Goal: Information Seeking & Learning: Find specific fact

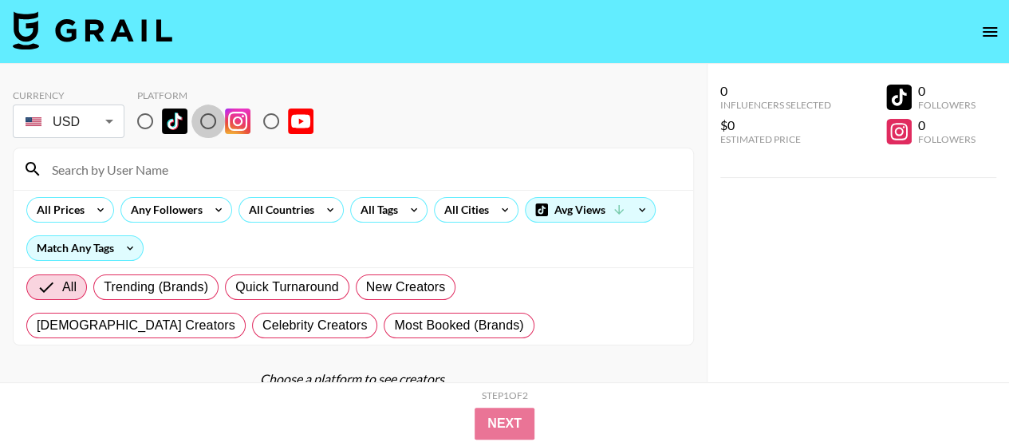
click at [200, 122] on input "radio" at bounding box center [207, 120] width 33 height 33
radio input "true"
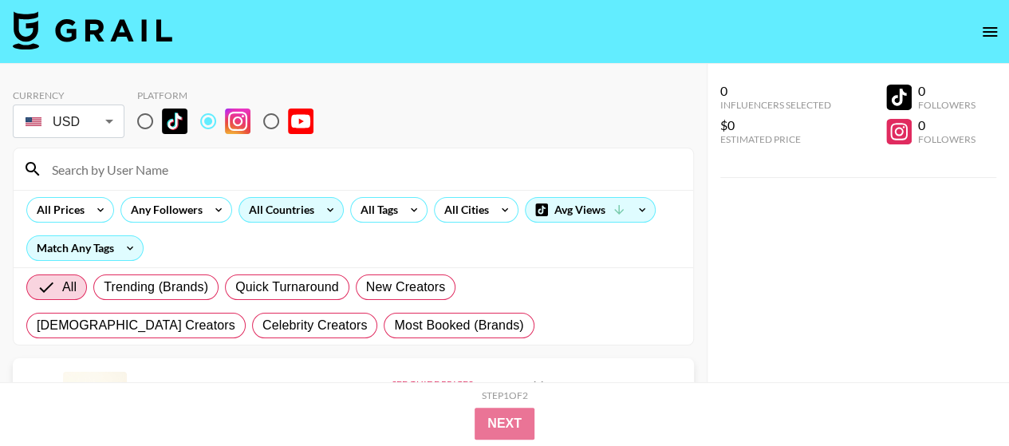
click at [322, 207] on icon at bounding box center [330, 210] width 26 height 24
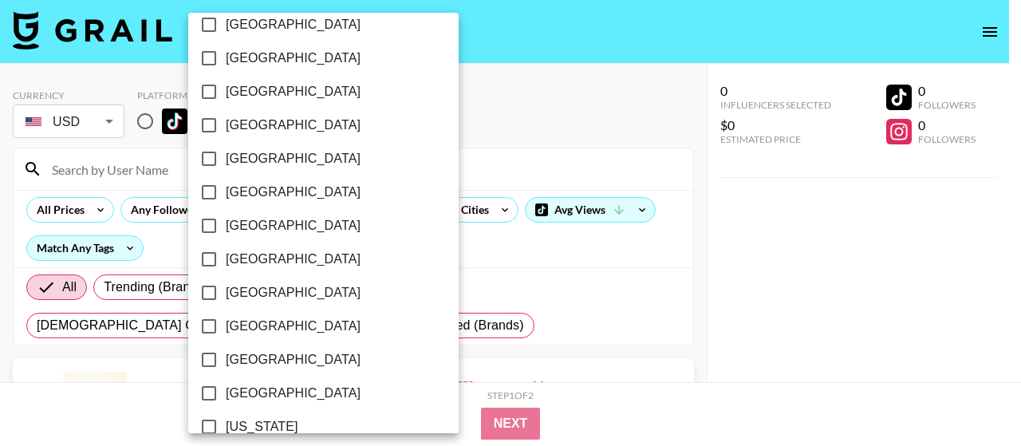
scroll to position [1413, 0]
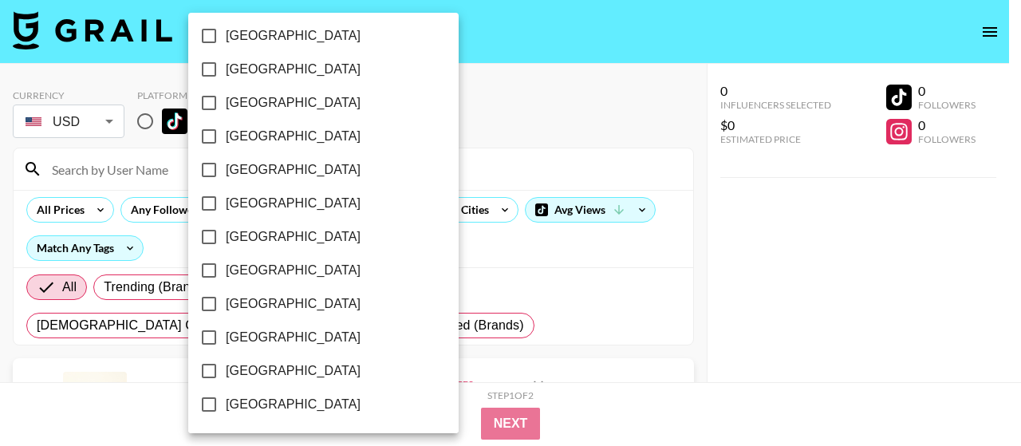
click at [270, 373] on span "[GEOGRAPHIC_DATA]" at bounding box center [293, 370] width 135 height 19
click at [226, 373] on input "[GEOGRAPHIC_DATA]" at bounding box center [208, 370] width 33 height 33
checkbox input "true"
click at [525, 69] on div at bounding box center [510, 223] width 1021 height 446
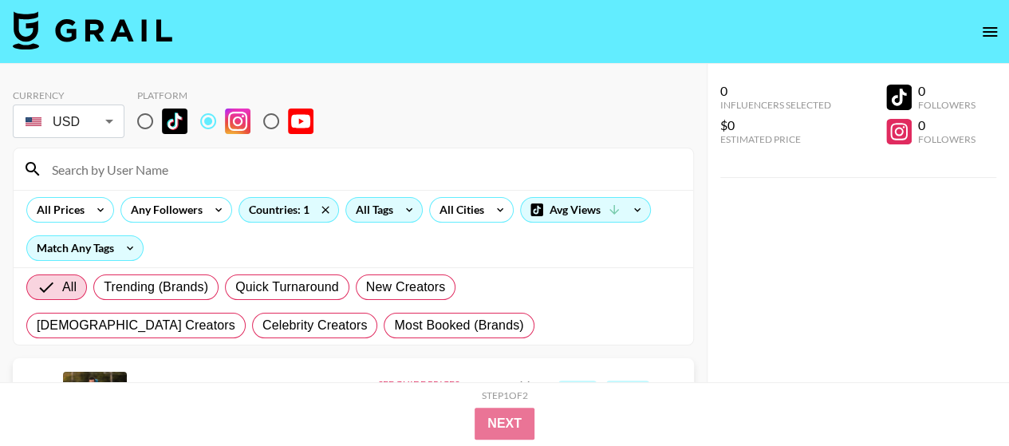
click at [412, 205] on icon at bounding box center [409, 210] width 26 height 24
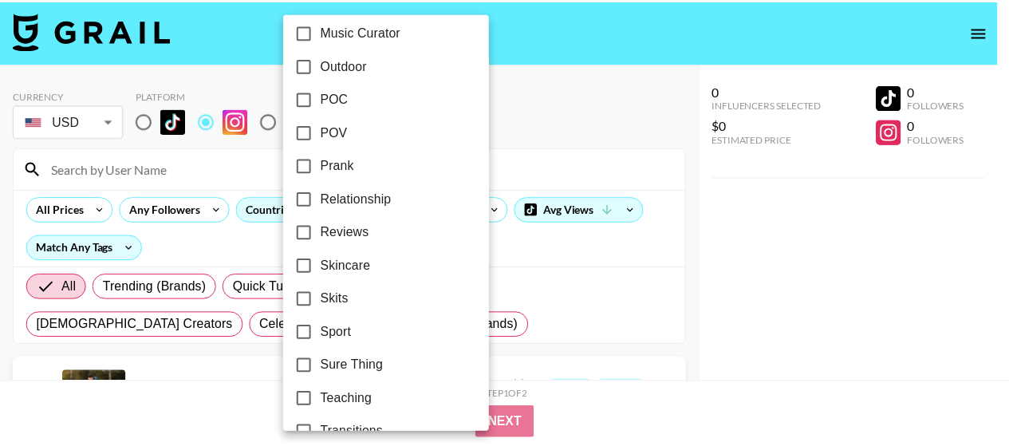
scroll to position [979, 0]
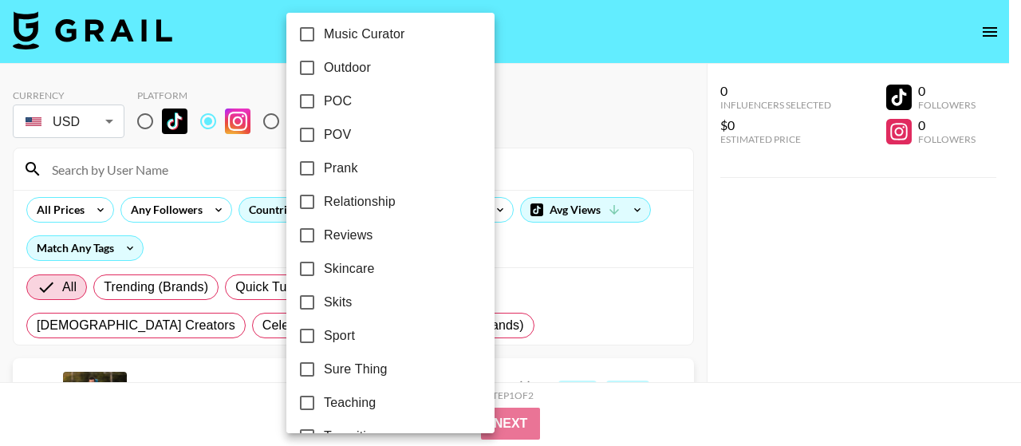
click at [318, 135] on input "POV" at bounding box center [306, 134] width 33 height 33
checkbox input "true"
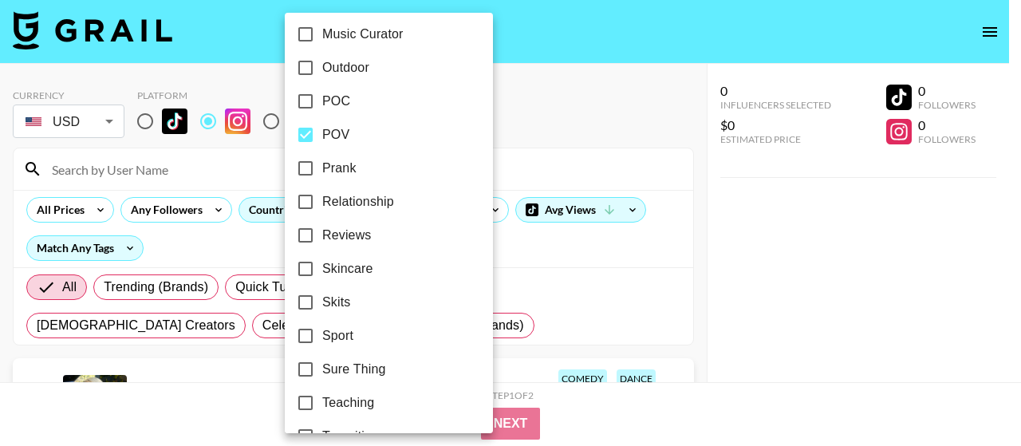
click at [500, 125] on div at bounding box center [510, 223] width 1021 height 446
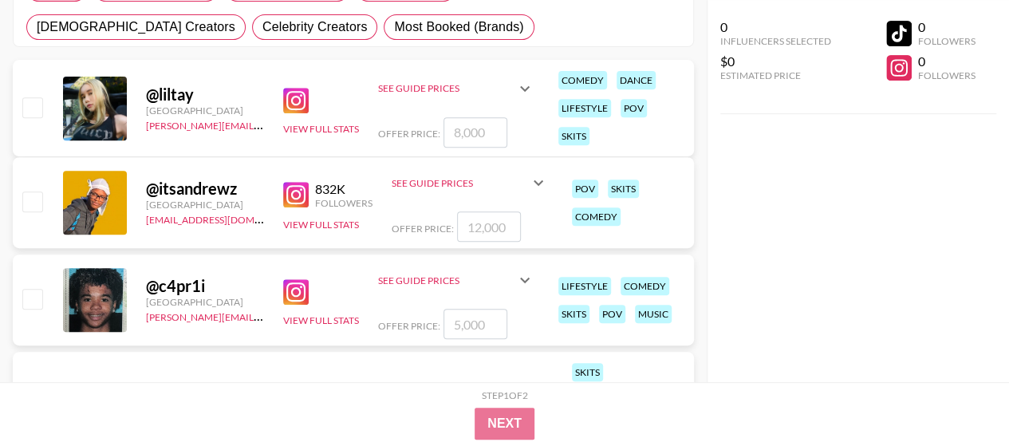
scroll to position [319, 0]
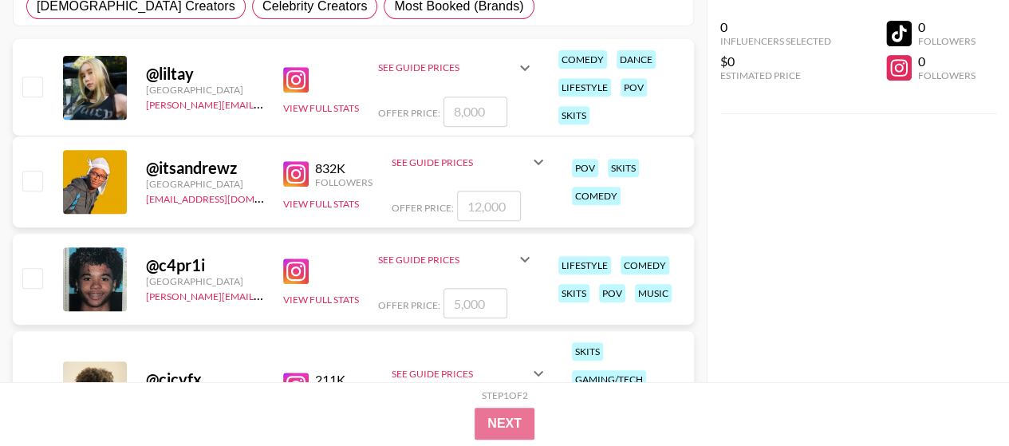
click at [297, 173] on img at bounding box center [296, 174] width 26 height 26
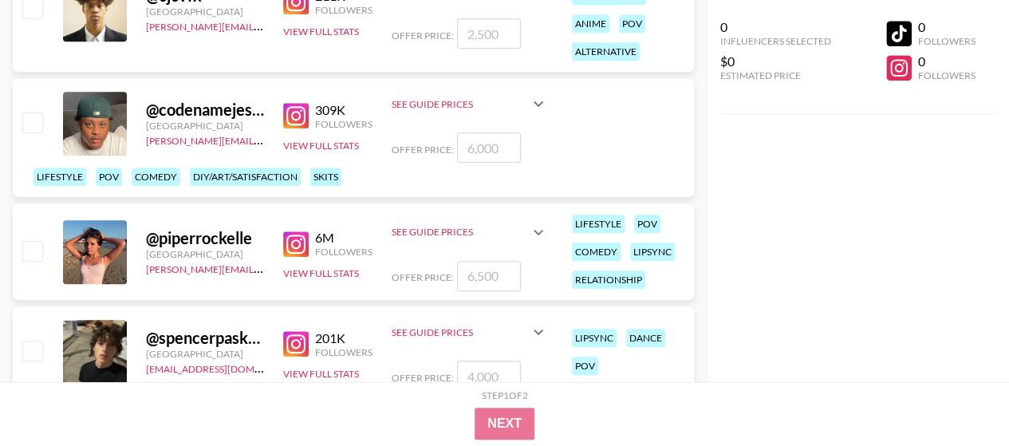
scroll to position [718, 0]
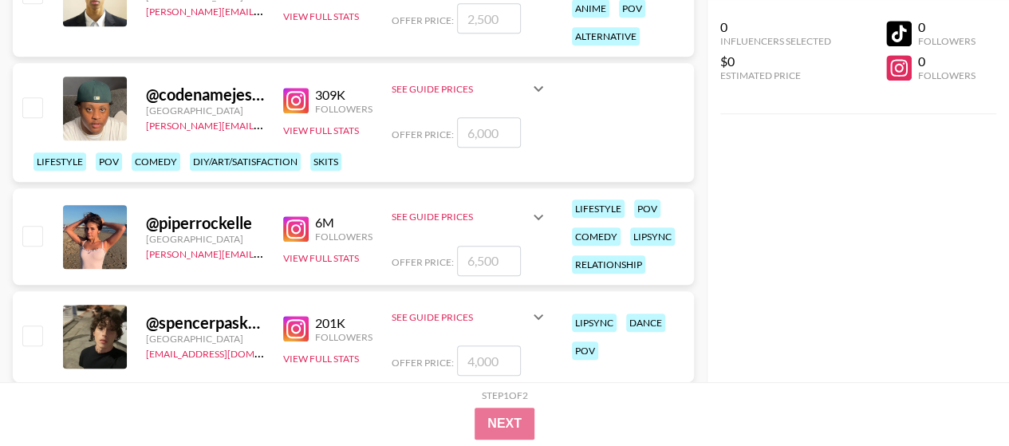
click at [299, 229] on img at bounding box center [296, 229] width 26 height 26
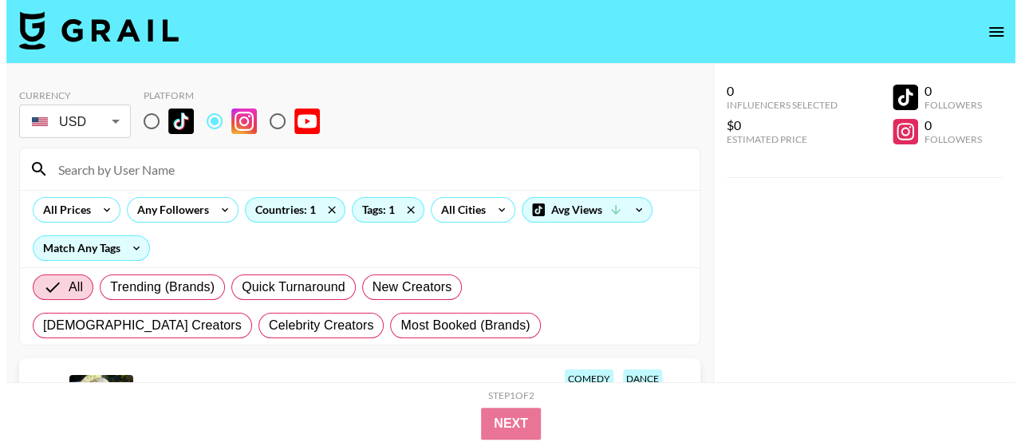
scroll to position [80, 0]
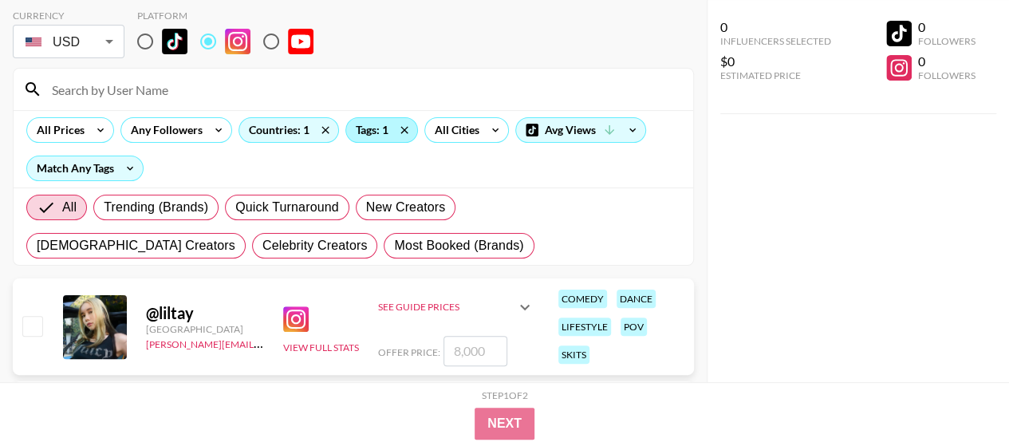
click at [366, 125] on div "Tags: 1" at bounding box center [381, 130] width 71 height 24
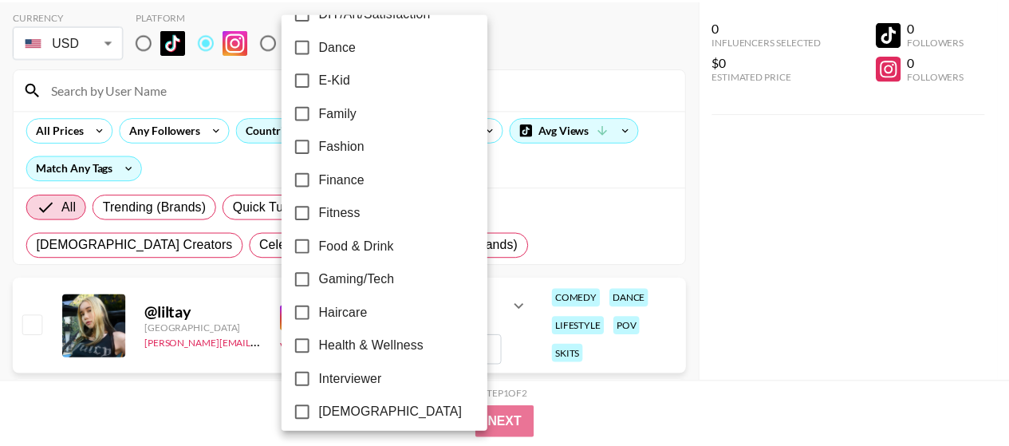
scroll to position [797, 0]
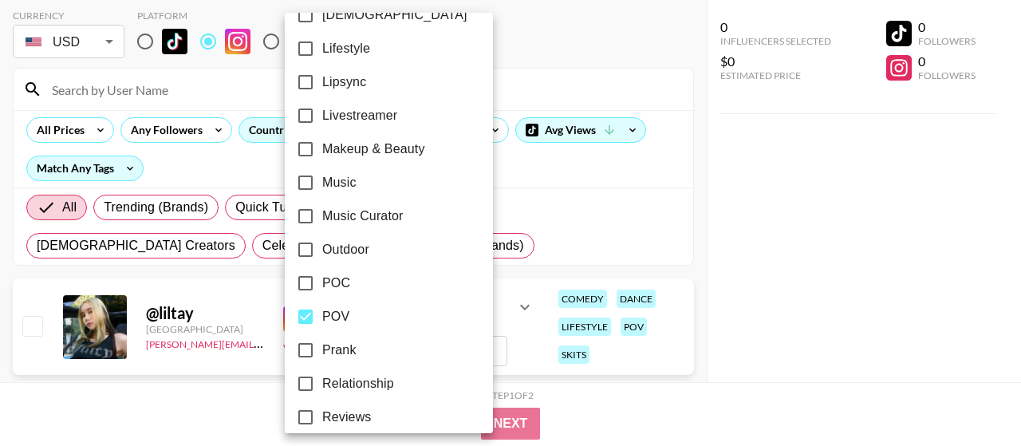
click at [800, 272] on div at bounding box center [510, 223] width 1021 height 446
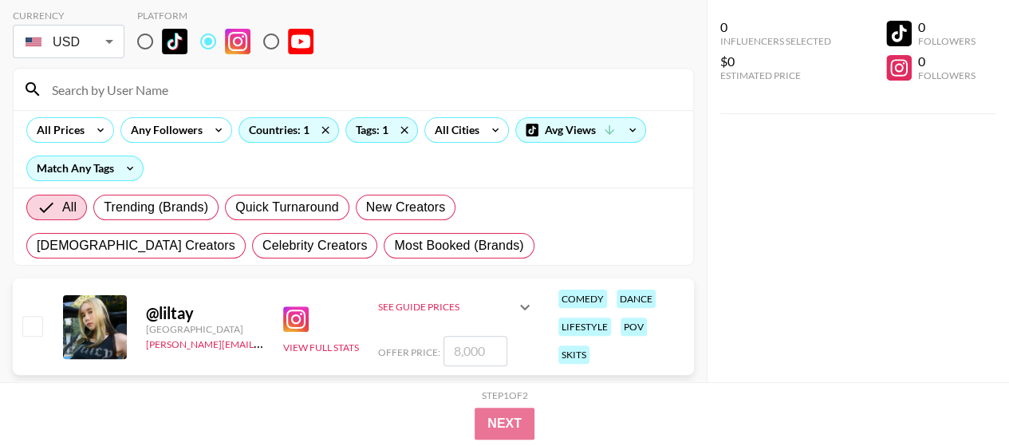
click at [148, 44] on input "radio" at bounding box center [144, 41] width 33 height 33
radio input "true"
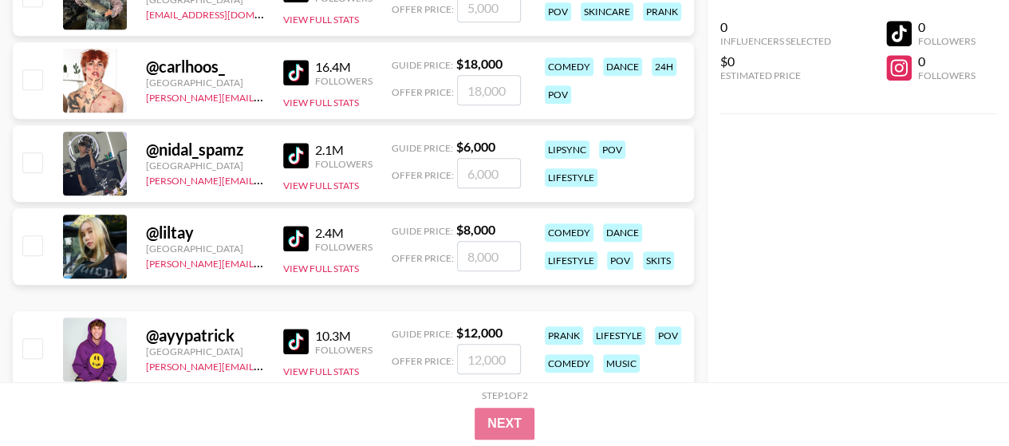
scroll to position [558, 0]
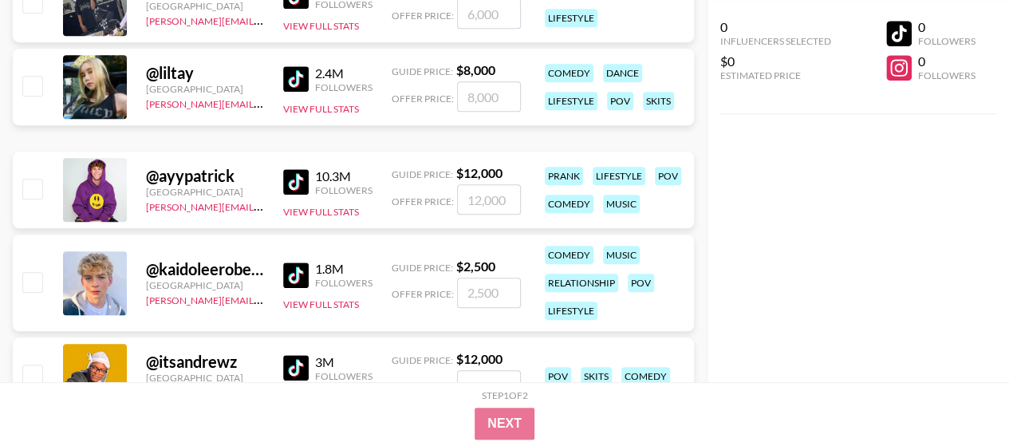
click at [306, 177] on img at bounding box center [296, 182] width 26 height 26
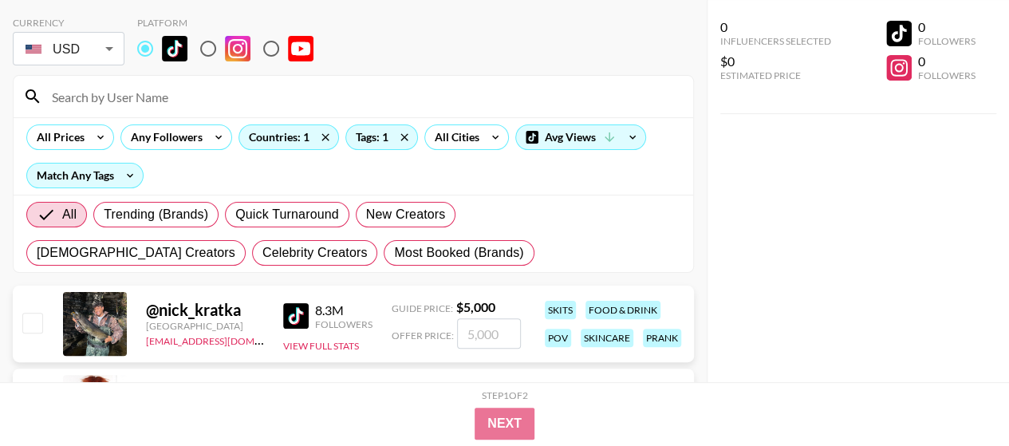
scroll to position [0, 0]
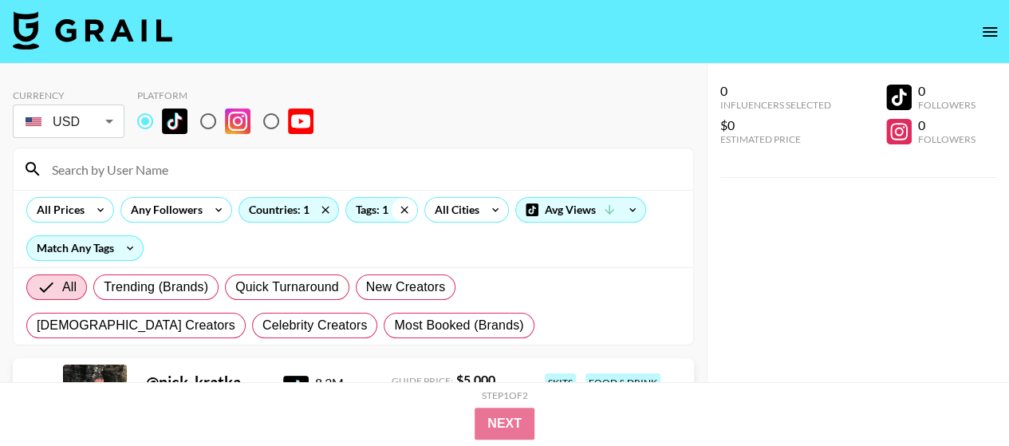
click at [397, 207] on icon at bounding box center [405, 210] width 26 height 24
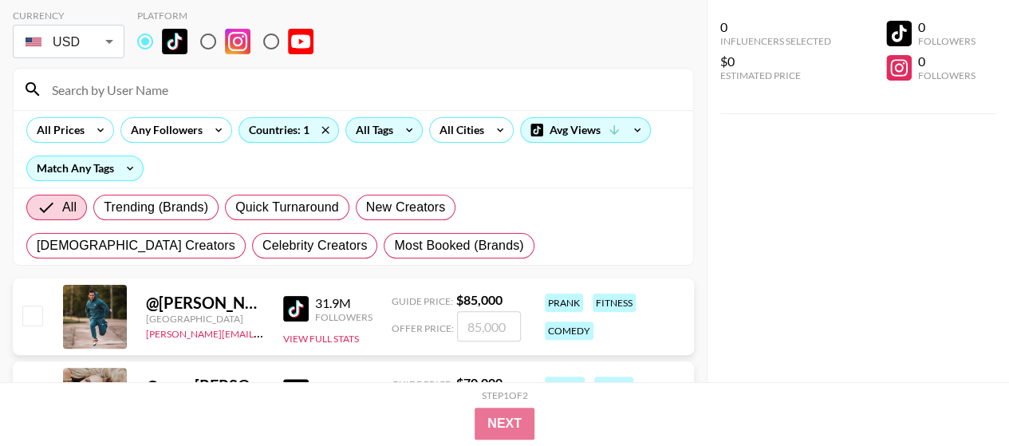
click at [214, 42] on input "radio" at bounding box center [207, 41] width 33 height 33
radio input "true"
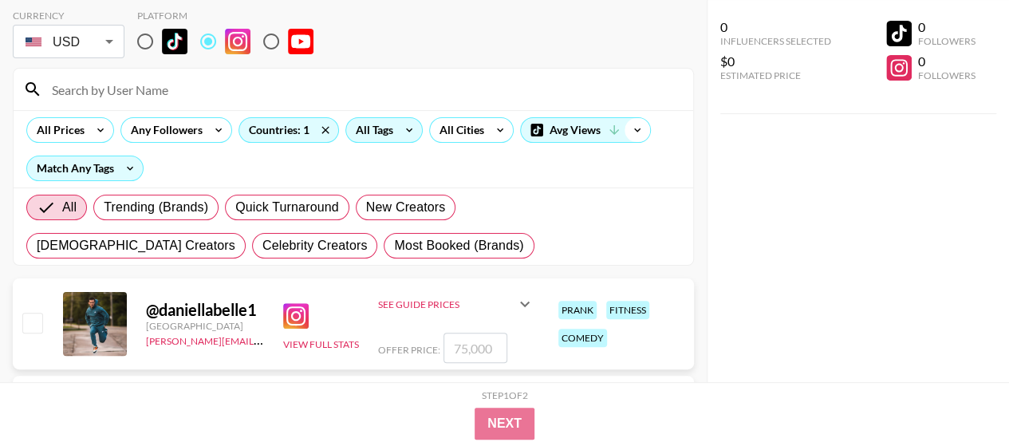
click at [633, 120] on icon at bounding box center [637, 130] width 26 height 24
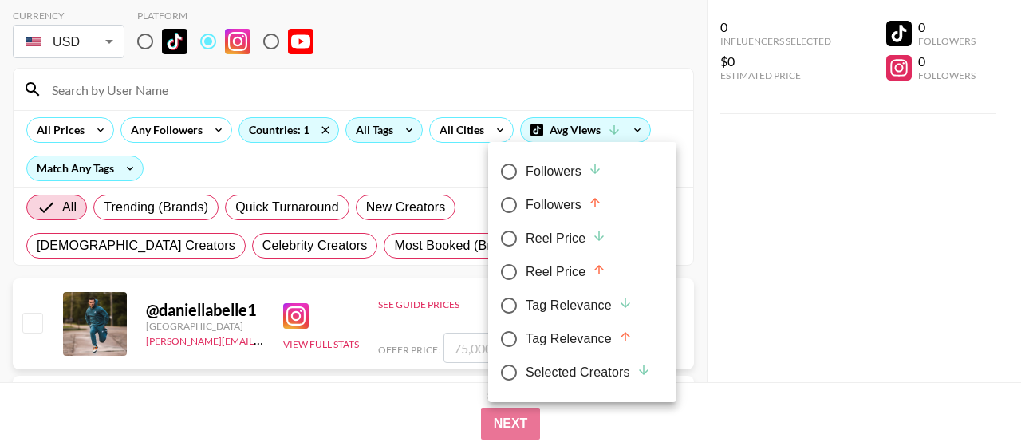
click at [538, 175] on div "Followers" at bounding box center [563, 171] width 77 height 19
click at [525, 175] on input "Followers" at bounding box center [508, 171] width 33 height 33
radio input "true"
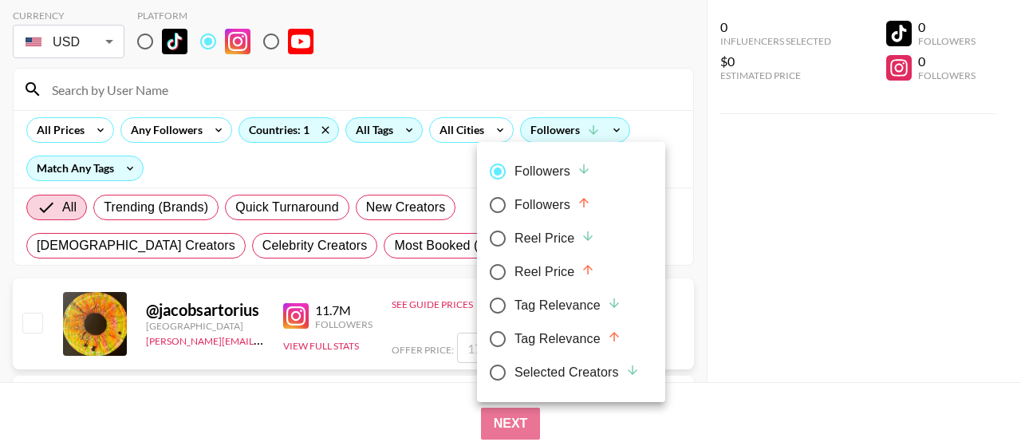
click at [399, 52] on div at bounding box center [510, 223] width 1021 height 446
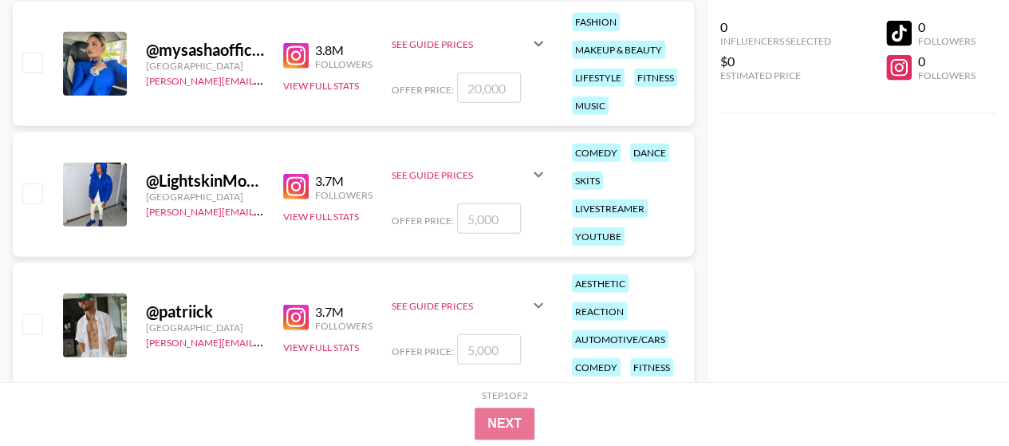
scroll to position [1914, 0]
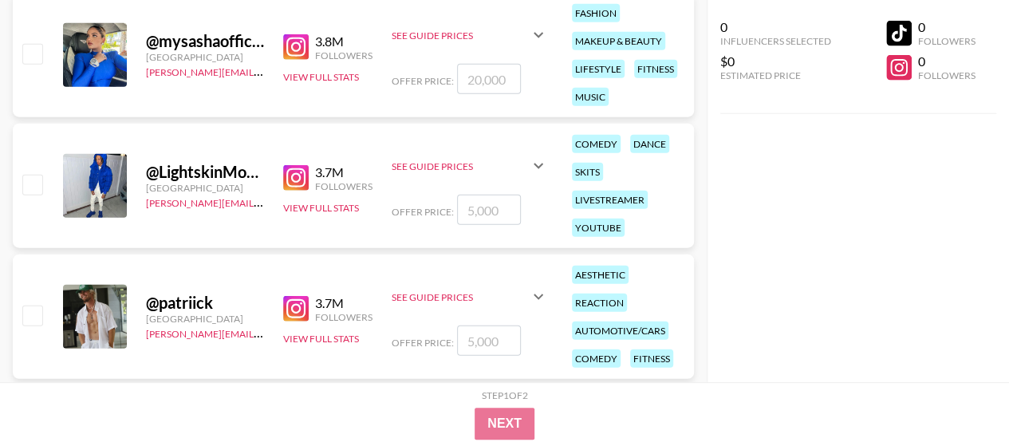
click at [303, 175] on img at bounding box center [296, 178] width 26 height 26
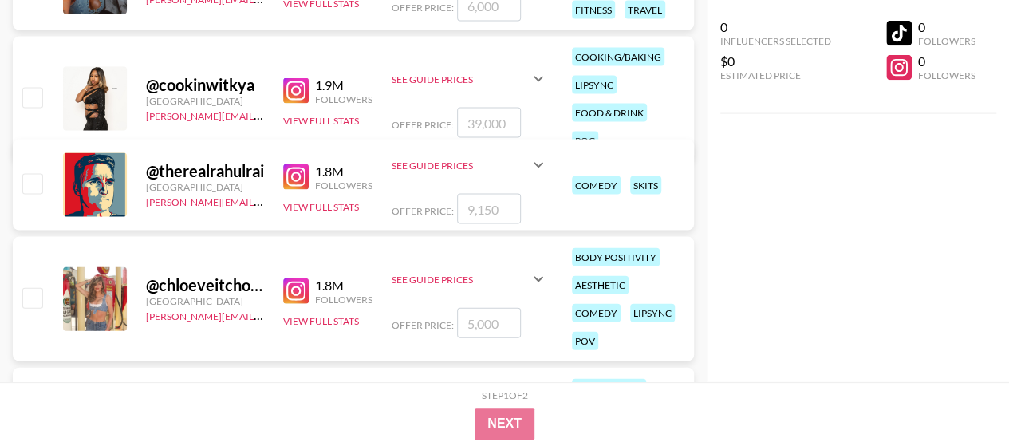
scroll to position [4864, 0]
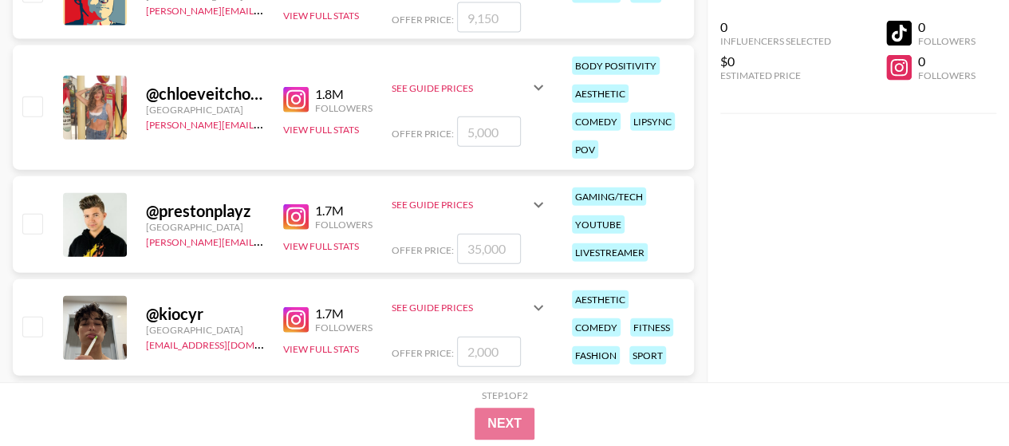
click at [309, 218] on link at bounding box center [299, 217] width 32 height 26
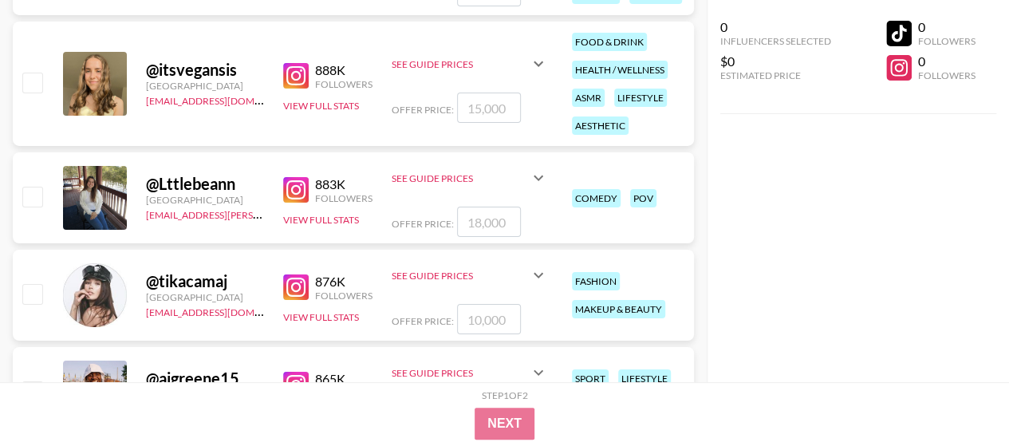
scroll to position [0, 0]
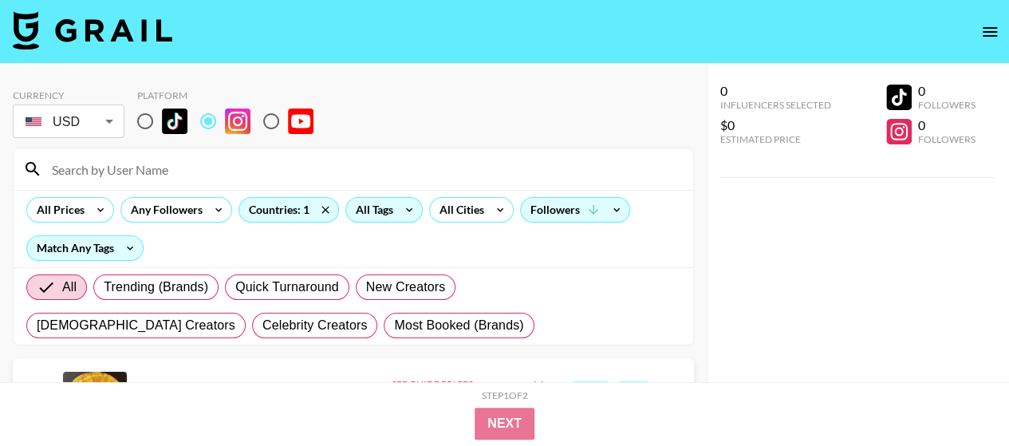
click at [147, 119] on input "radio" at bounding box center [144, 120] width 33 height 33
radio input "true"
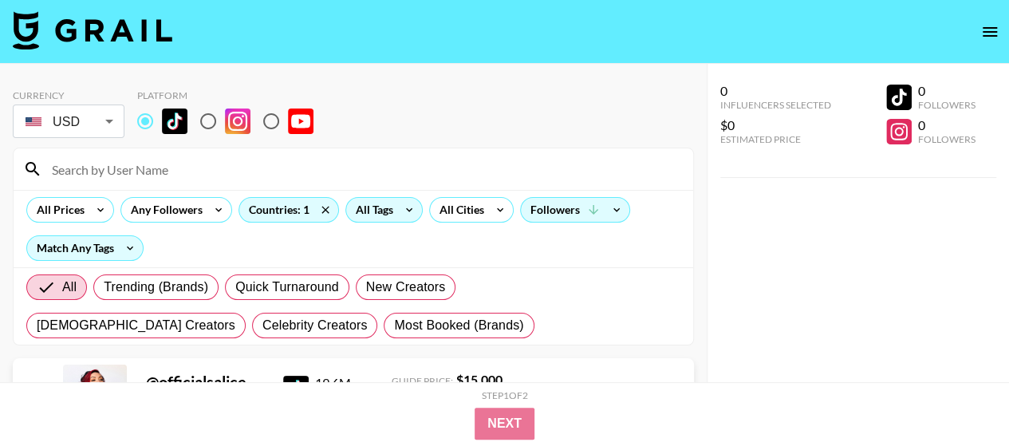
click at [212, 116] on input "radio" at bounding box center [207, 120] width 33 height 33
radio input "true"
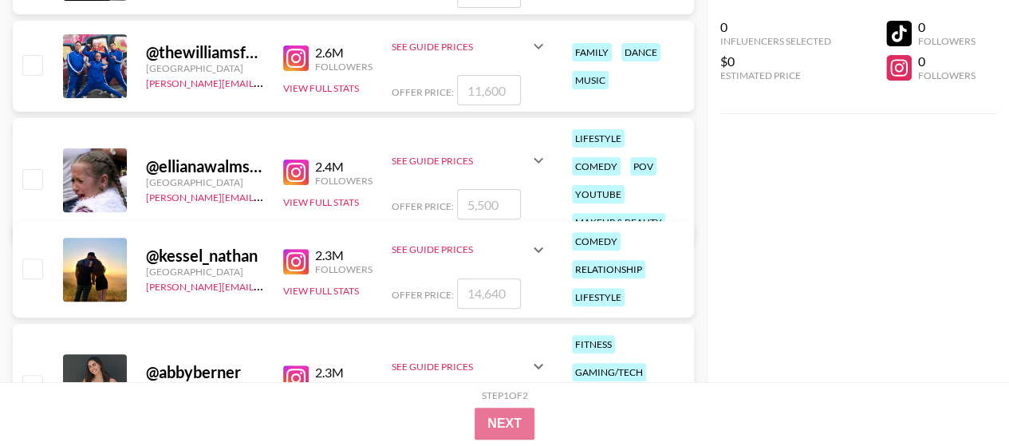
scroll to position [3204, 0]
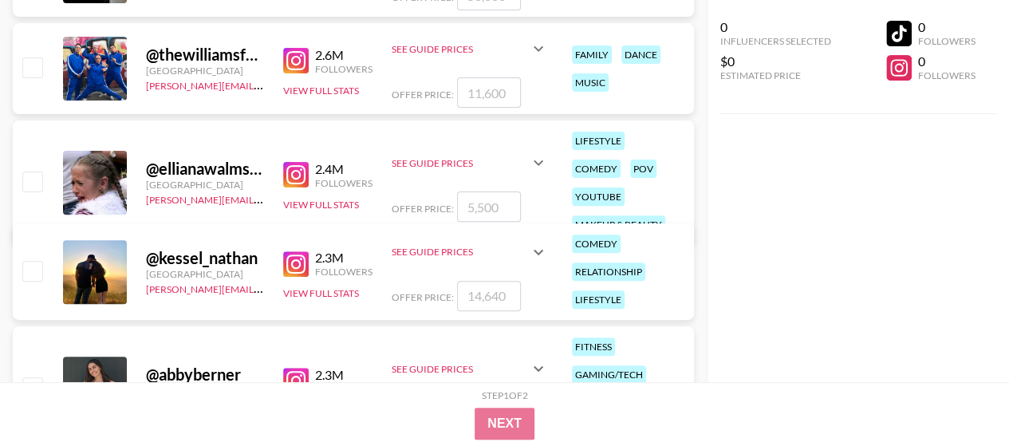
click at [300, 62] on img at bounding box center [296, 61] width 26 height 26
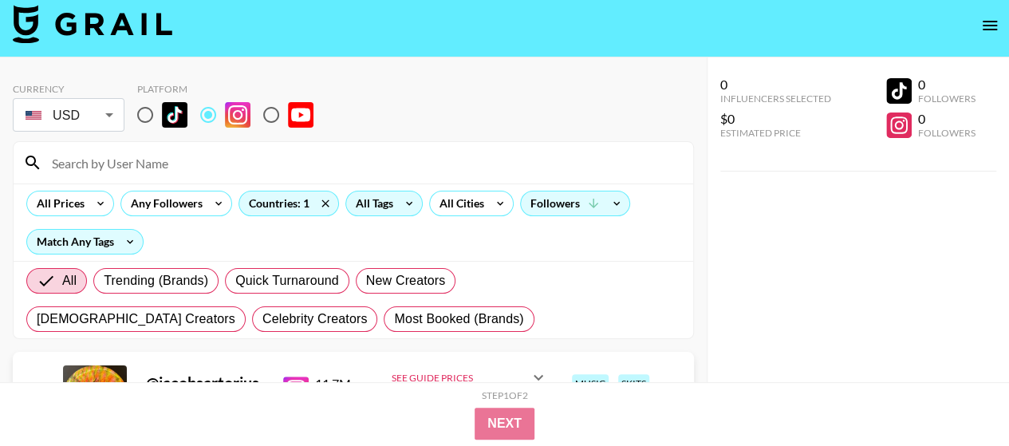
scroll to position [0, 0]
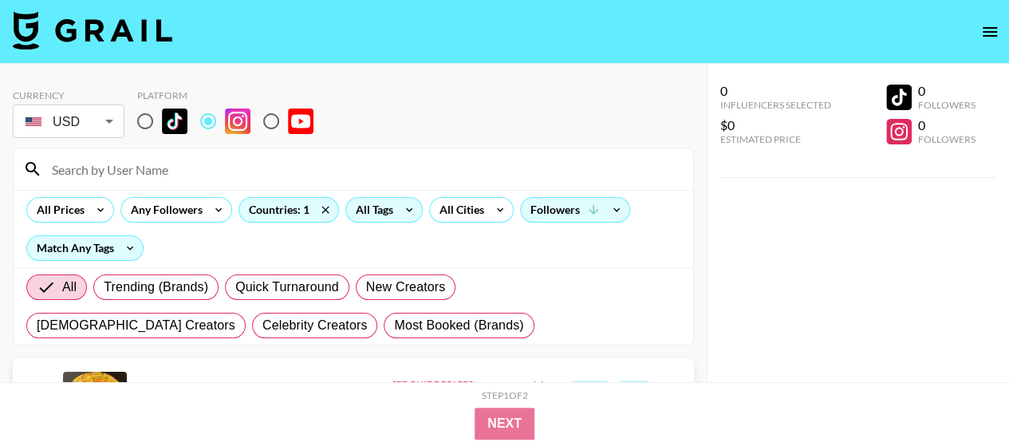
click at [152, 168] on input at bounding box center [362, 169] width 641 height 26
paste input "prestonplayz"
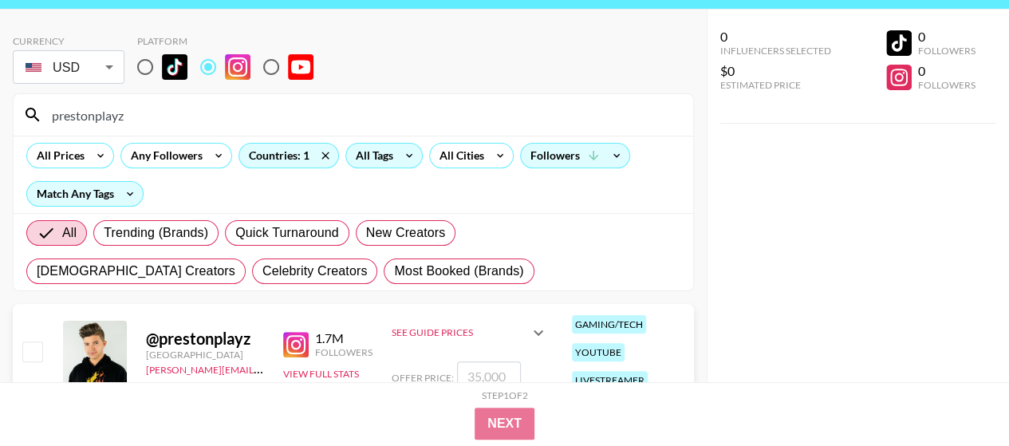
scroll to position [80, 0]
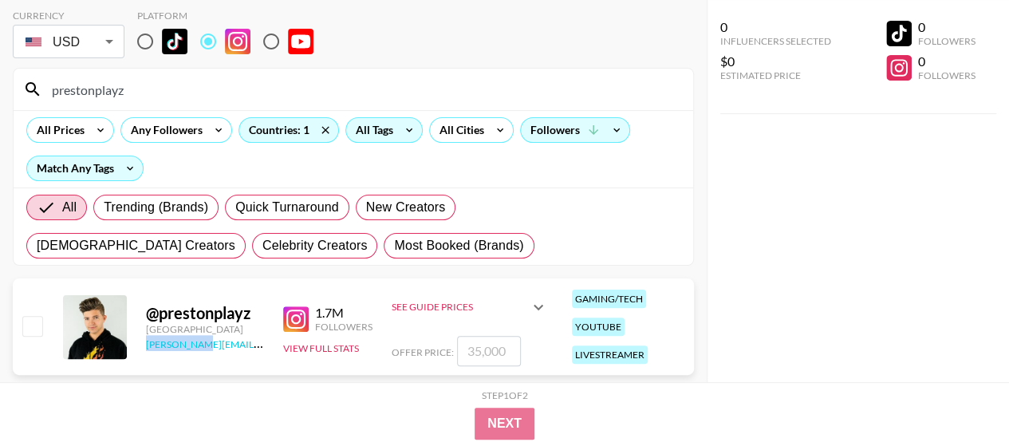
drag, startPoint x: 142, startPoint y: 339, endPoint x: 193, endPoint y: 341, distance: 51.1
click at [193, 341] on div "@ prestonplayz [GEOGRAPHIC_DATA] [PERSON_NAME][EMAIL_ADDRESS][DOMAIN_NAME] 1.7M…" at bounding box center [353, 326] width 681 height 96
copy link "[PERSON_NAME]"
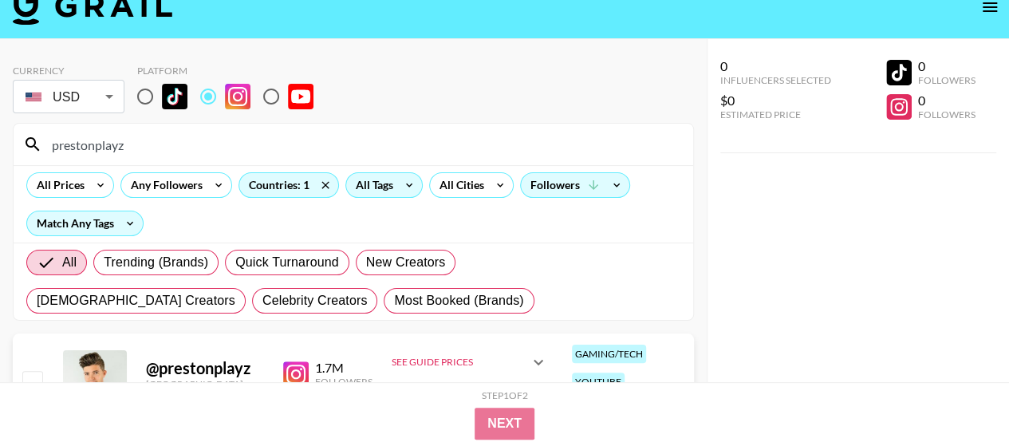
scroll to position [0, 0]
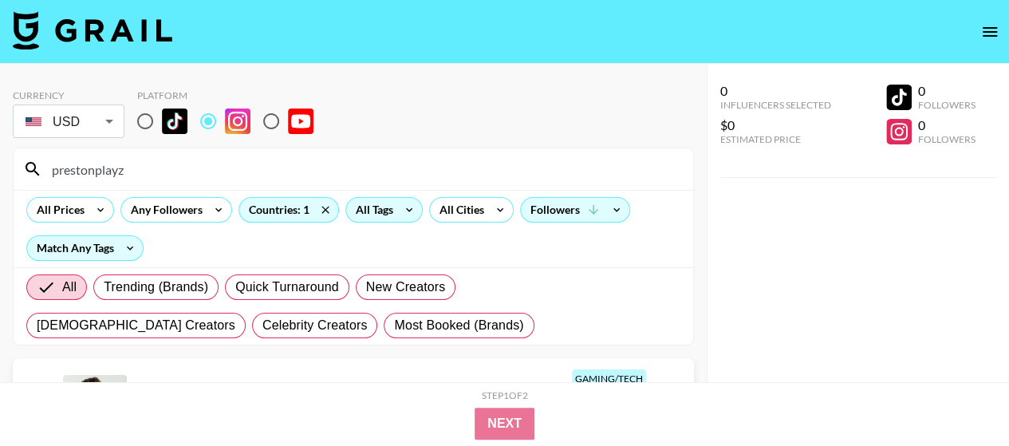
drag, startPoint x: 115, startPoint y: 168, endPoint x: 36, endPoint y: 167, distance: 79.0
click at [36, 167] on div "prestonplayz" at bounding box center [353, 168] width 679 height 41
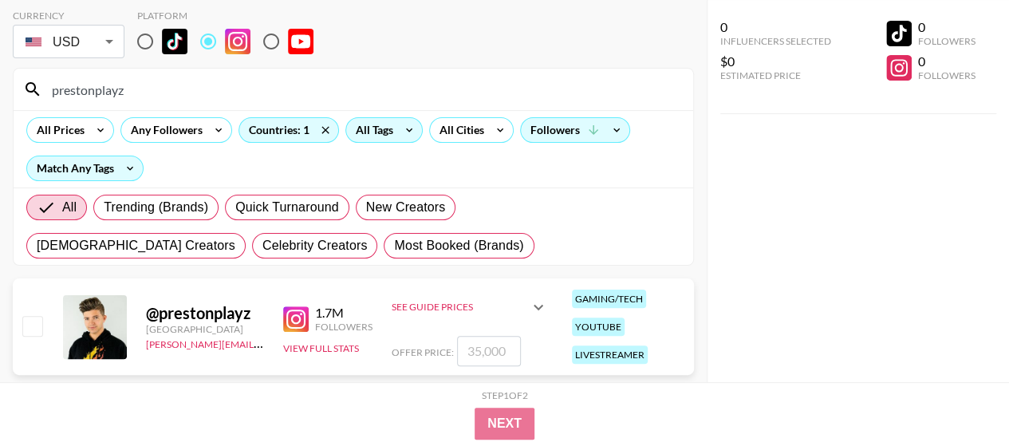
paste input "FaZe Rug"
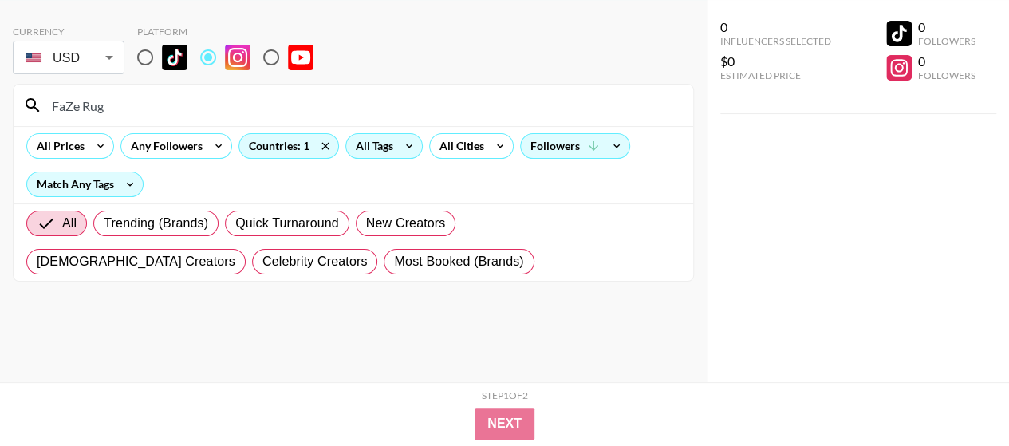
scroll to position [64, 0]
type input "FaZe Rug"
click at [145, 58] on input "radio" at bounding box center [144, 57] width 33 height 33
radio input "true"
drag, startPoint x: 81, startPoint y: 100, endPoint x: 0, endPoint y: 114, distance: 81.8
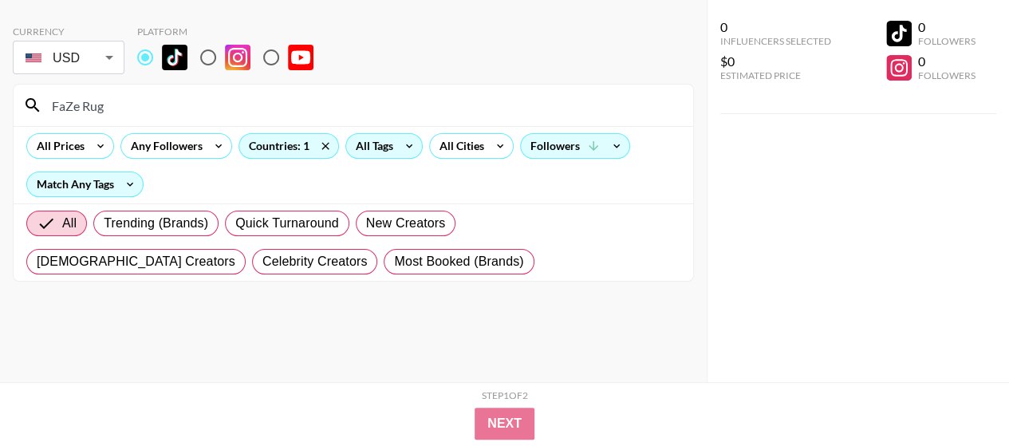
click at [0, 114] on div "Currency USD USD ​ Platform FaZe Rug All Prices Any Followers Countries: 1 All …" at bounding box center [353, 191] width 706 height 382
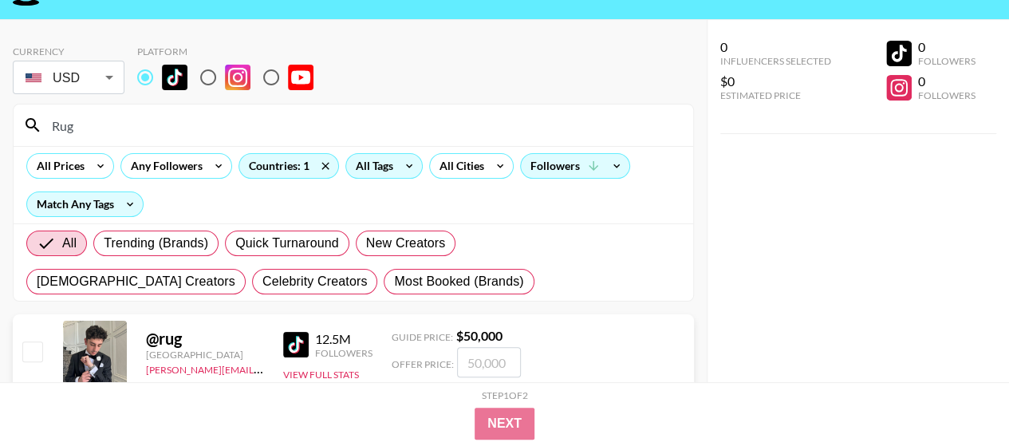
type input "Rug"
click at [198, 80] on input "radio" at bounding box center [207, 77] width 33 height 33
radio input "true"
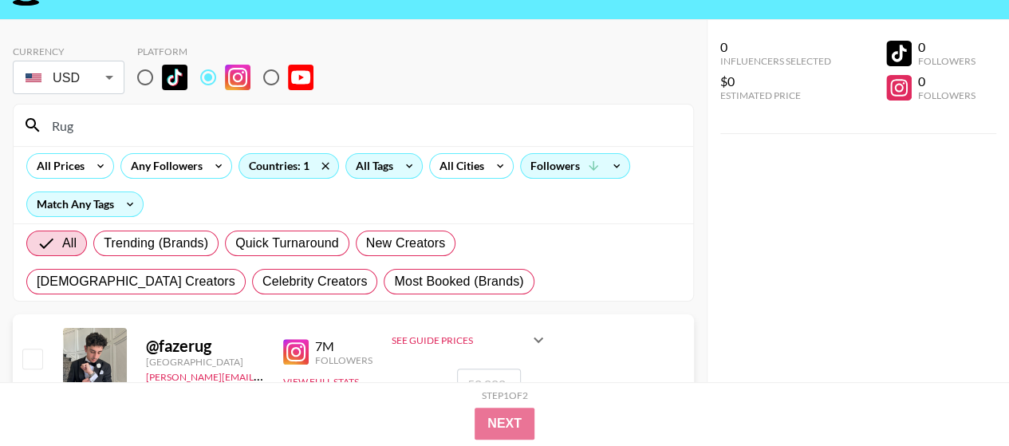
click at [274, 77] on input "radio" at bounding box center [270, 77] width 33 height 33
radio input "true"
click at [212, 81] on input "radio" at bounding box center [207, 77] width 33 height 33
radio input "true"
click at [147, 73] on input "radio" at bounding box center [144, 77] width 33 height 33
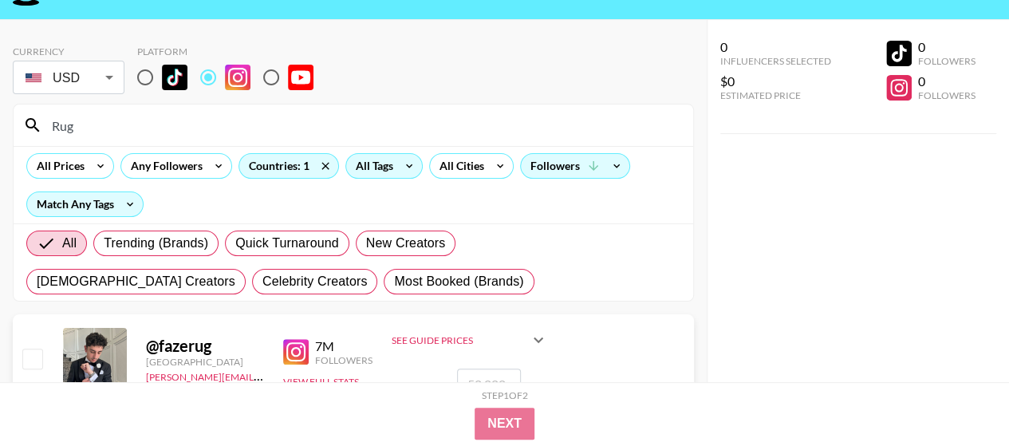
radio input "true"
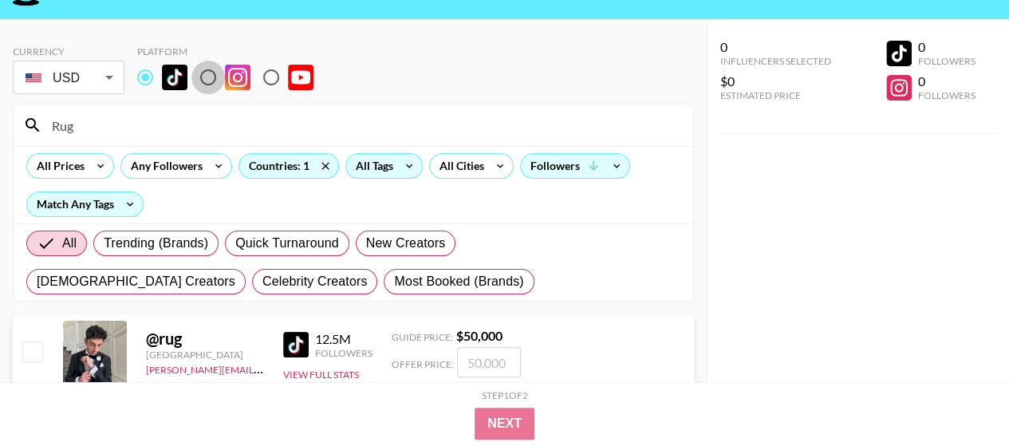
click at [206, 76] on input "radio" at bounding box center [207, 77] width 33 height 33
radio input "true"
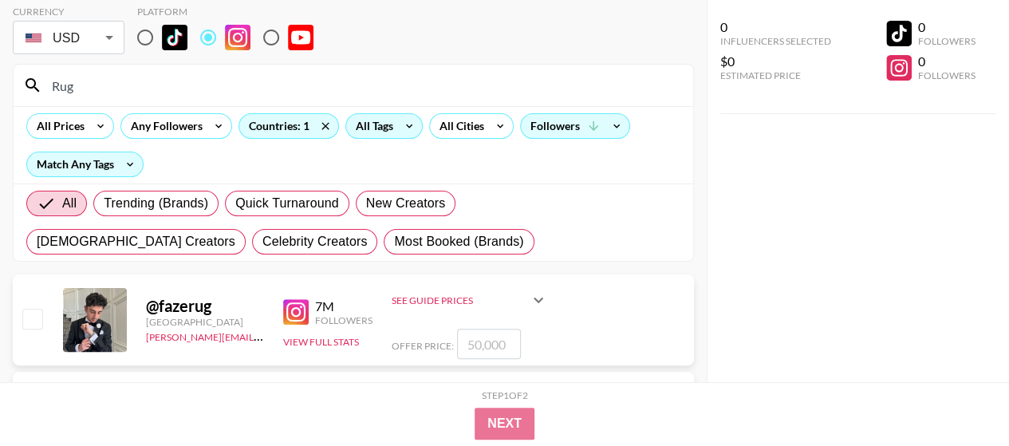
scroll to position [0, 0]
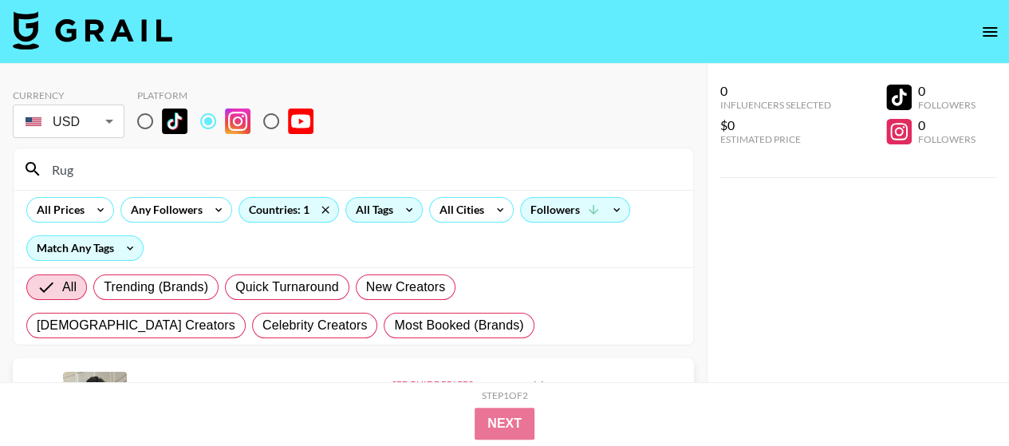
drag, startPoint x: 93, startPoint y: 178, endPoint x: 35, endPoint y: 175, distance: 58.3
click at [35, 175] on div "Rug" at bounding box center [353, 168] width 679 height 41
paste input "brianna"
type input "brianna"
click at [144, 125] on input "radio" at bounding box center [144, 120] width 33 height 33
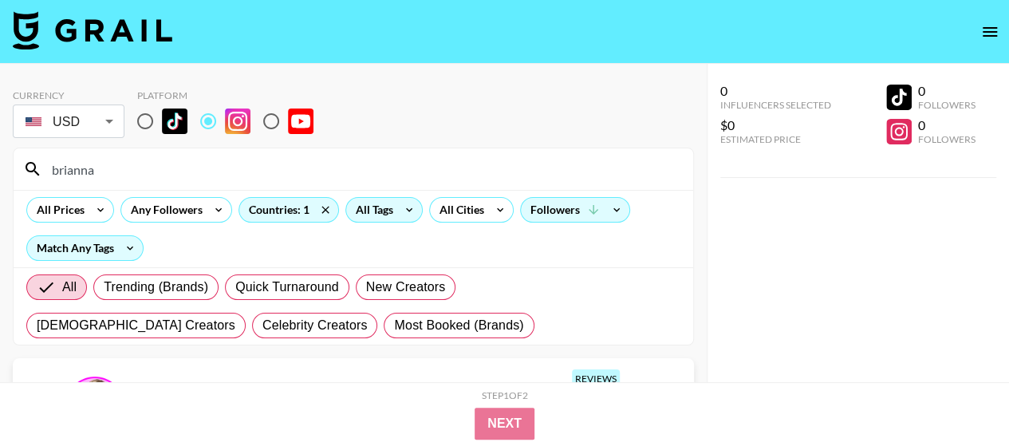
radio input "true"
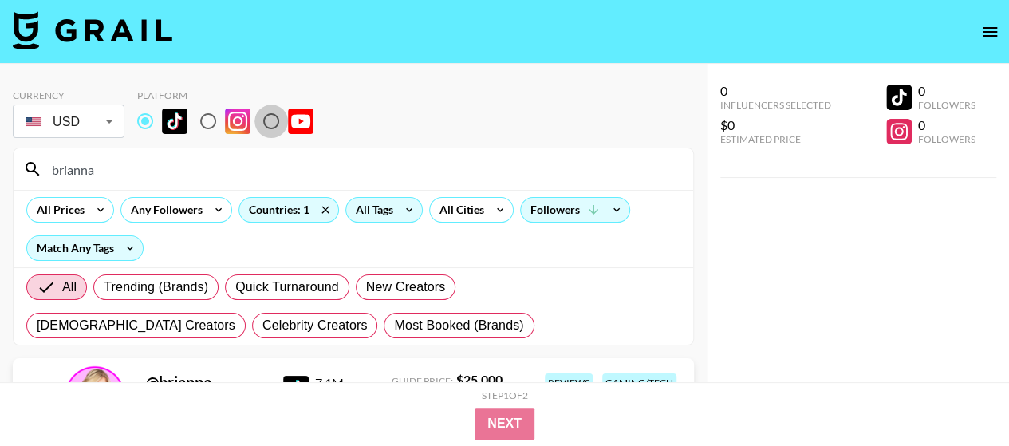
click at [273, 125] on input "radio" at bounding box center [270, 120] width 33 height 33
radio input "true"
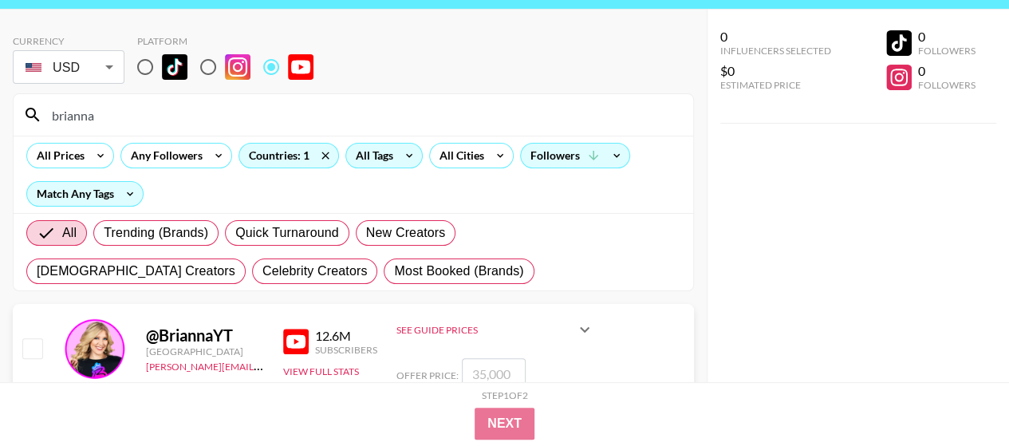
scroll to position [80, 0]
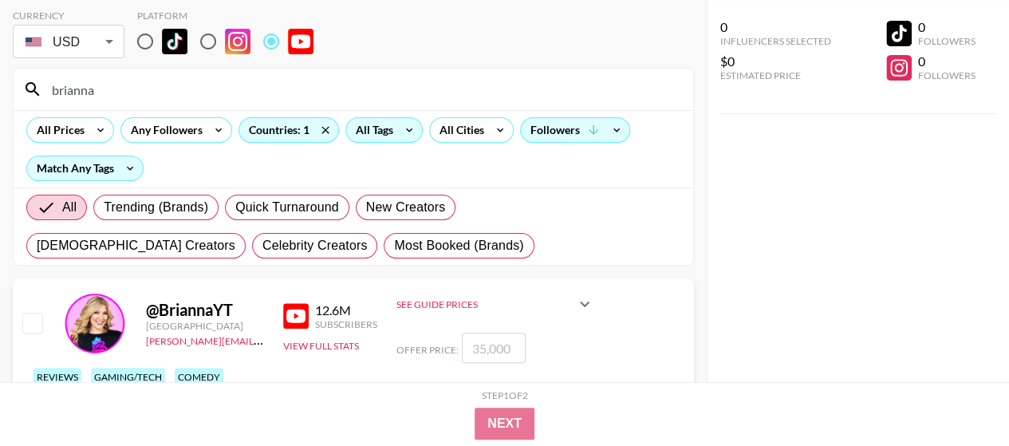
click at [295, 317] on img at bounding box center [296, 316] width 26 height 26
